Goal: Information Seeking & Learning: Stay updated

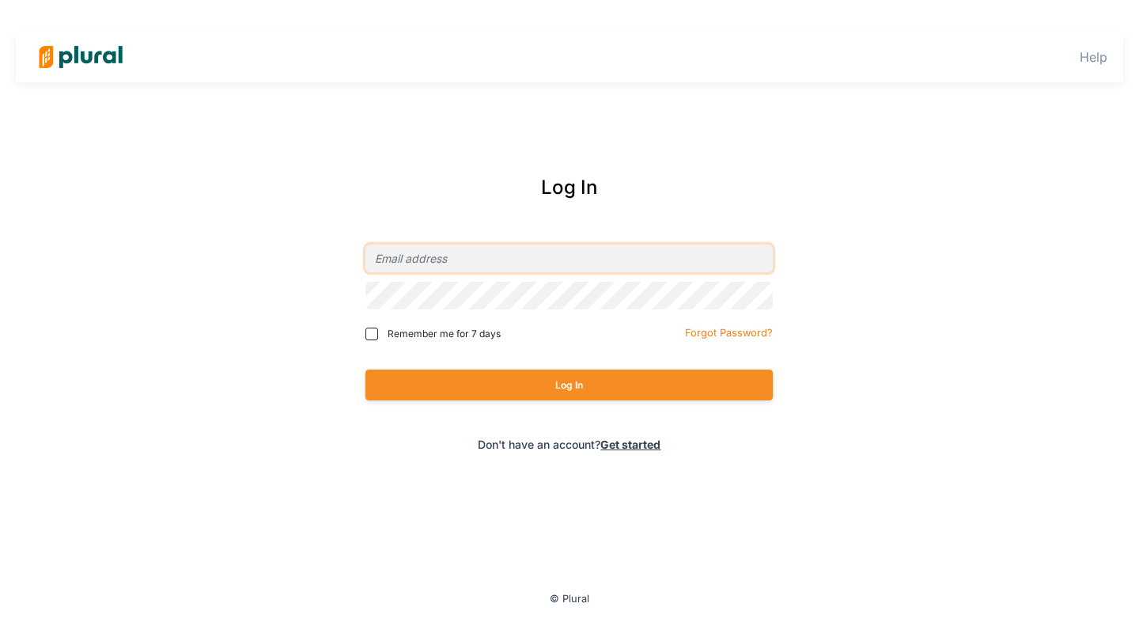
type input "[EMAIL_ADDRESS][DOMAIN_NAME]"
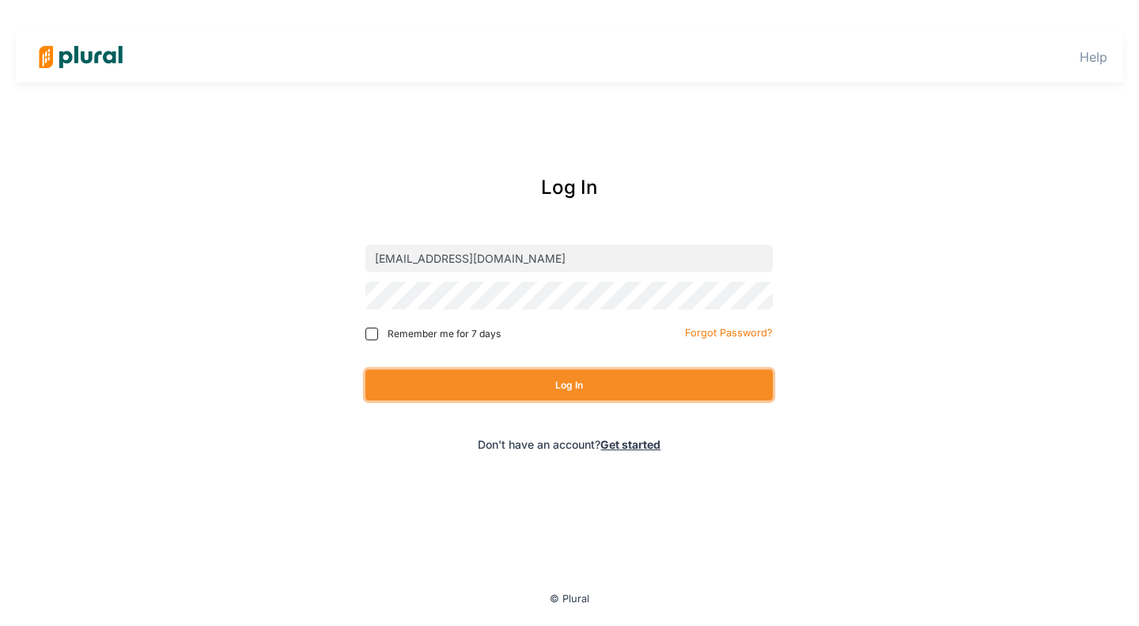
click at [590, 378] on button "Log In" at bounding box center [569, 384] width 407 height 31
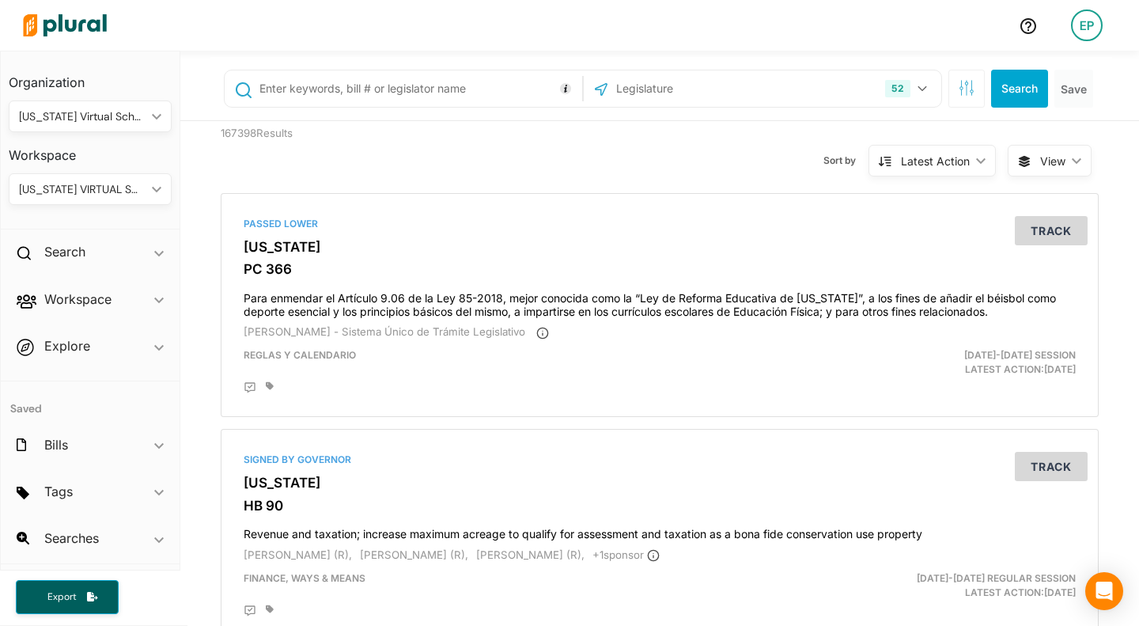
click at [159, 248] on span "ic_keyboard_arrow_down" at bounding box center [158, 255] width 9 height 24
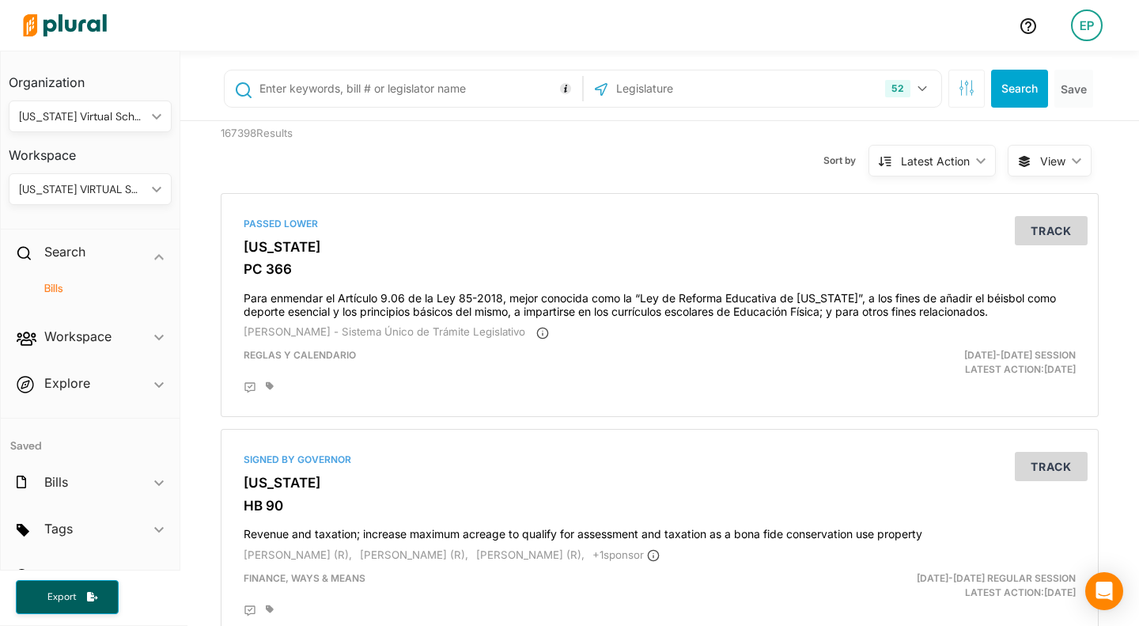
click at [159, 249] on div "Search ic_keyboard_arrow_down" at bounding box center [90, 254] width 179 height 43
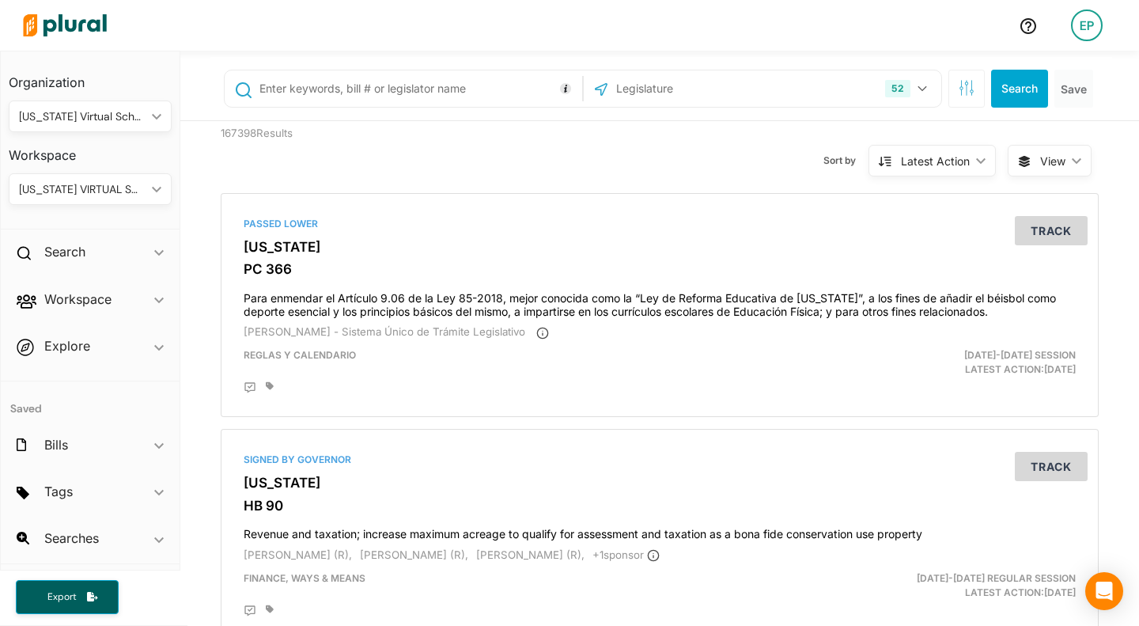
click at [154, 294] on span "ic_keyboard_arrow_down" at bounding box center [158, 302] width 9 height 24
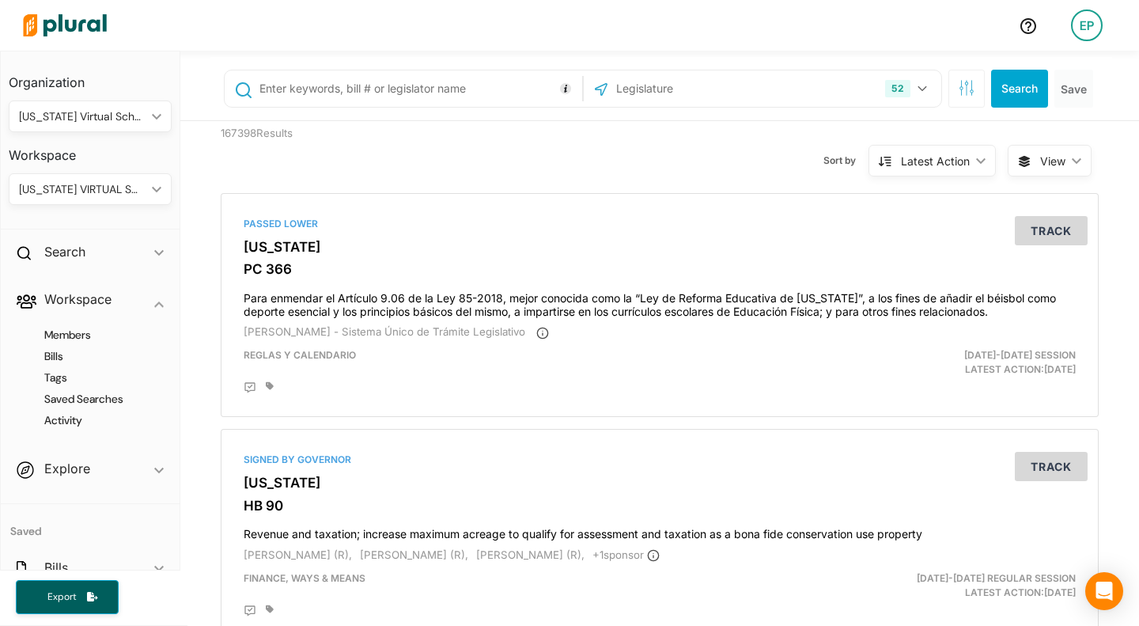
click at [44, 352] on h4 "Bills" at bounding box center [94, 356] width 139 height 15
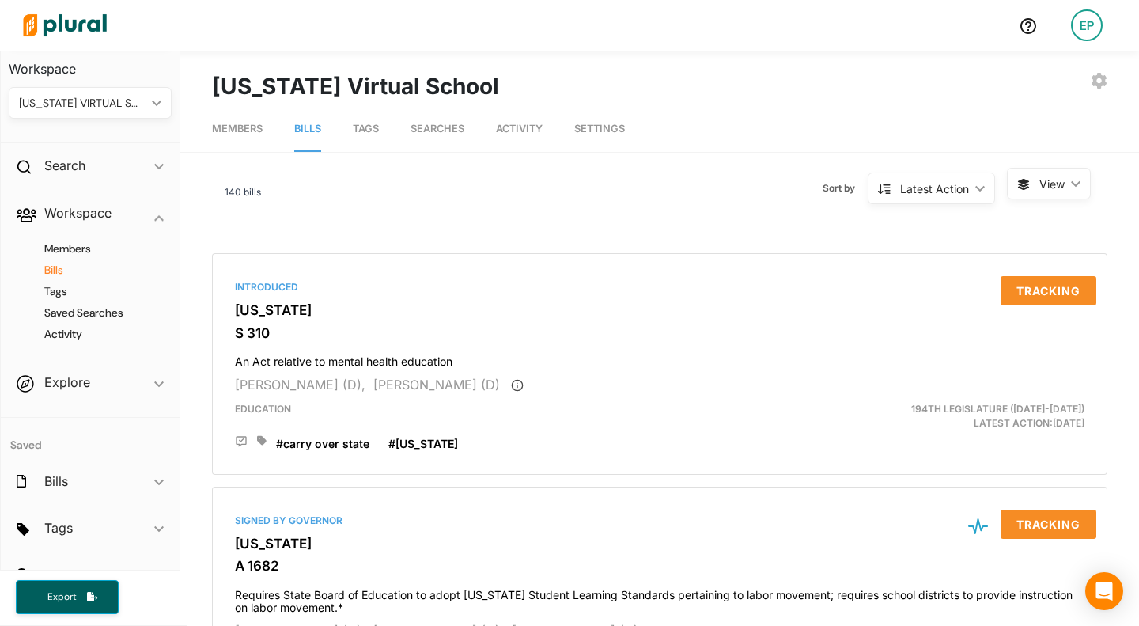
scroll to position [117, 0]
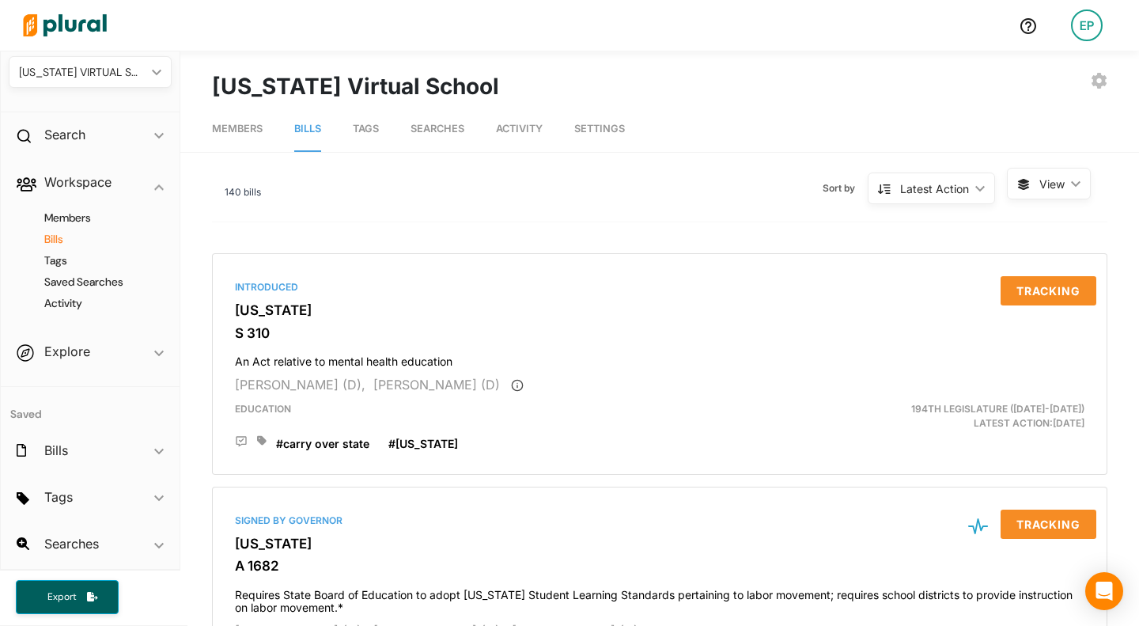
click at [154, 451] on icon "ic_keyboard_arrow_down" at bounding box center [158, 451] width 9 height 7
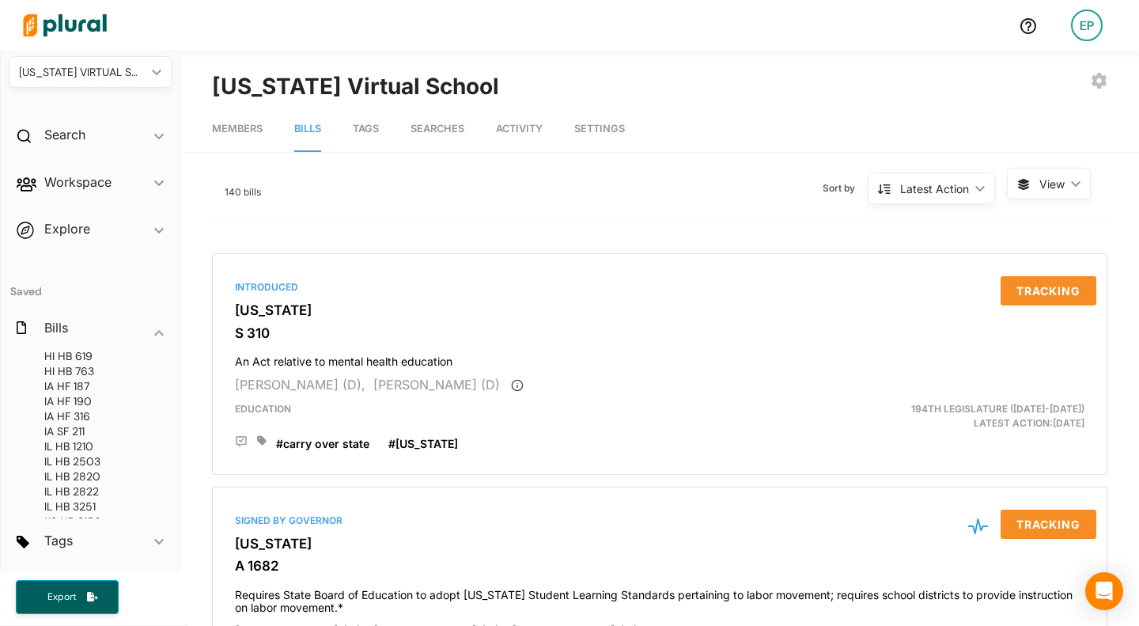
scroll to position [0, 0]
click at [154, 329] on icon "ic_keyboard_arrow_down" at bounding box center [158, 332] width 9 height 7
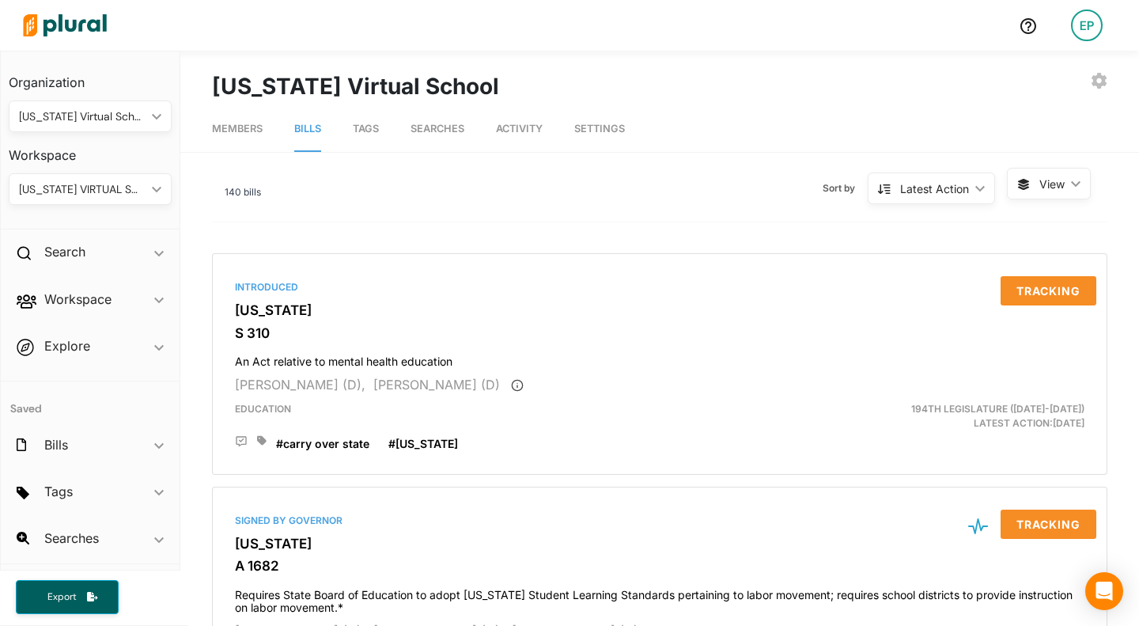
click at [968, 181] on div "Latest Action ic_keyboard_arrow_down" at bounding box center [931, 188] width 127 height 32
click at [371, 123] on span "Tags" at bounding box center [366, 129] width 26 height 12
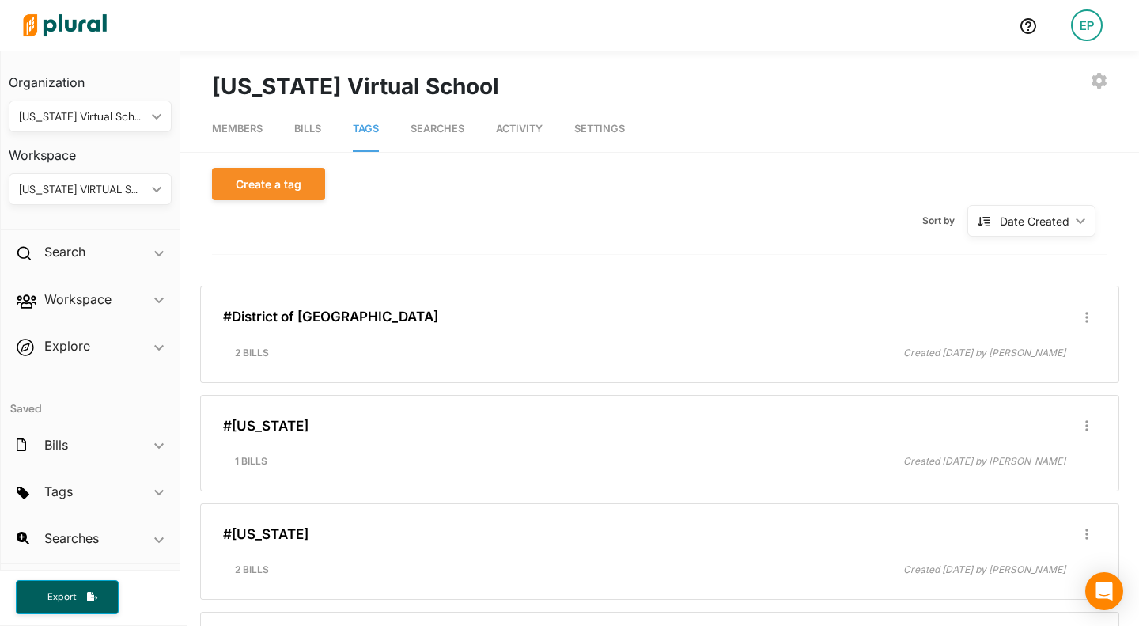
click at [161, 251] on icon "ic_keyboard_arrow_down" at bounding box center [158, 253] width 9 height 7
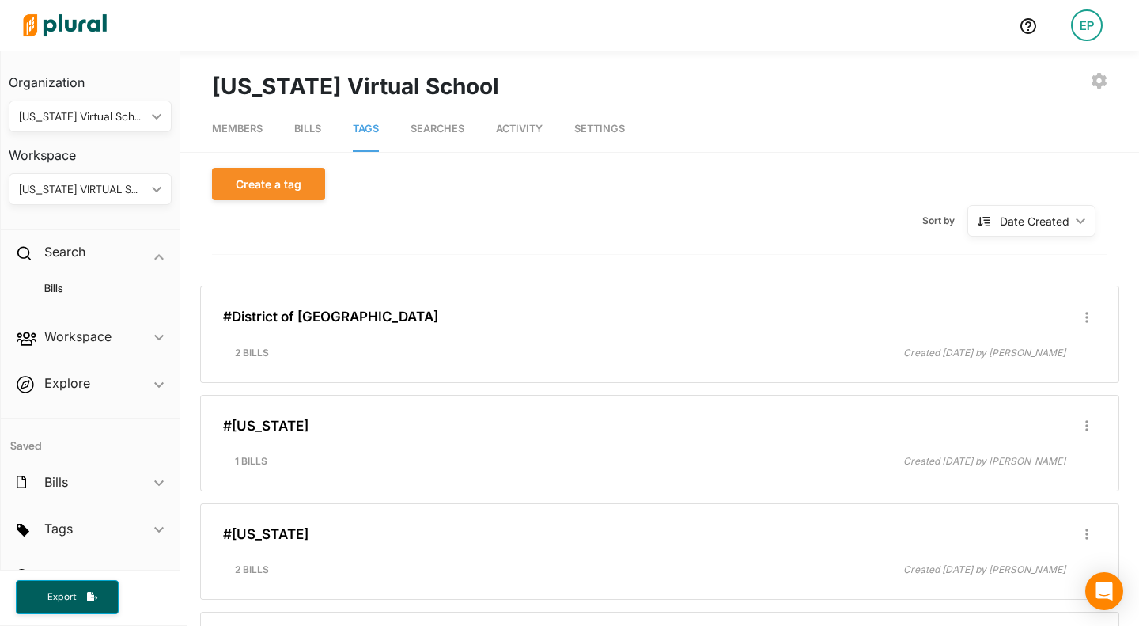
click at [154, 248] on span "ic_keyboard_arrow_down" at bounding box center [158, 255] width 9 height 24
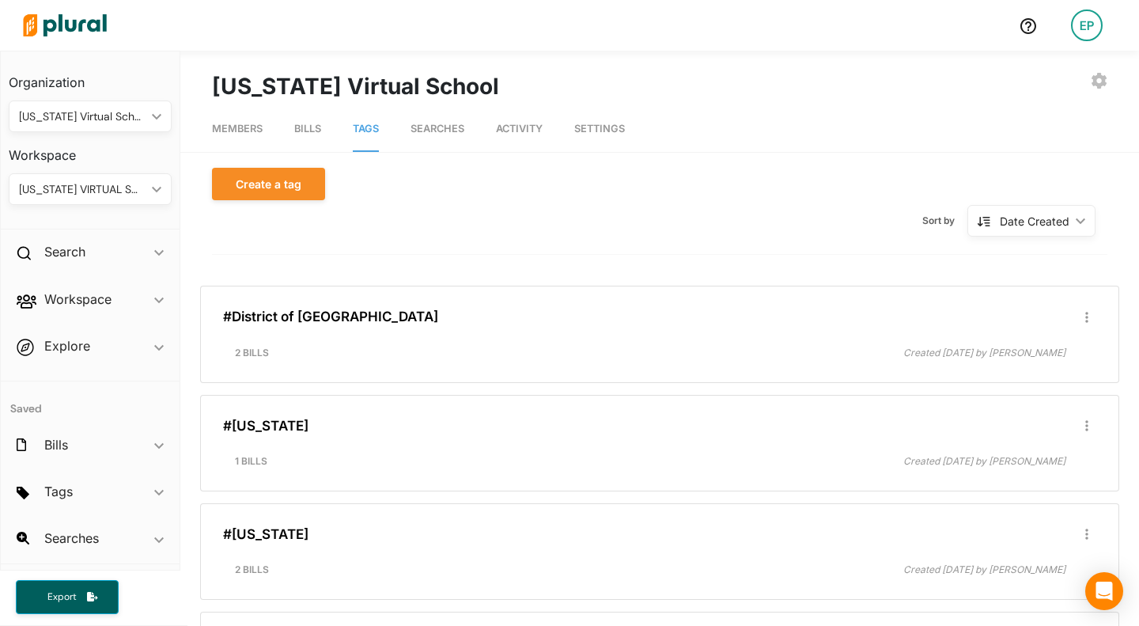
click at [157, 250] on icon "ic_keyboard_arrow_down" at bounding box center [158, 253] width 9 height 7
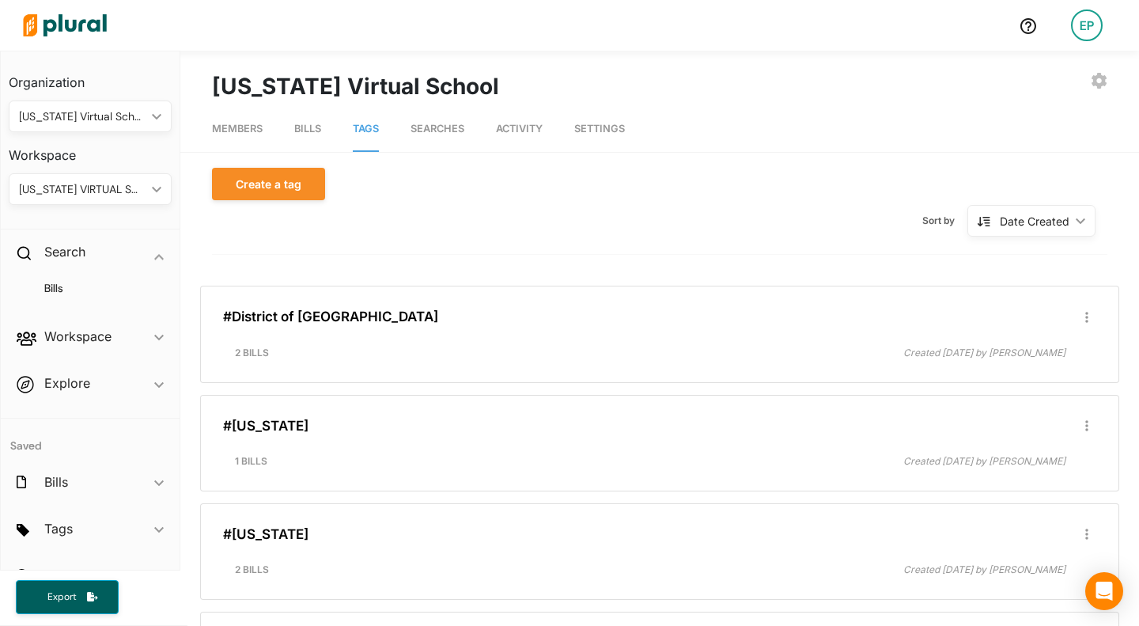
click at [53, 286] on h4 "Bills" at bounding box center [94, 288] width 139 height 15
